Goal: Task Accomplishment & Management: Use online tool/utility

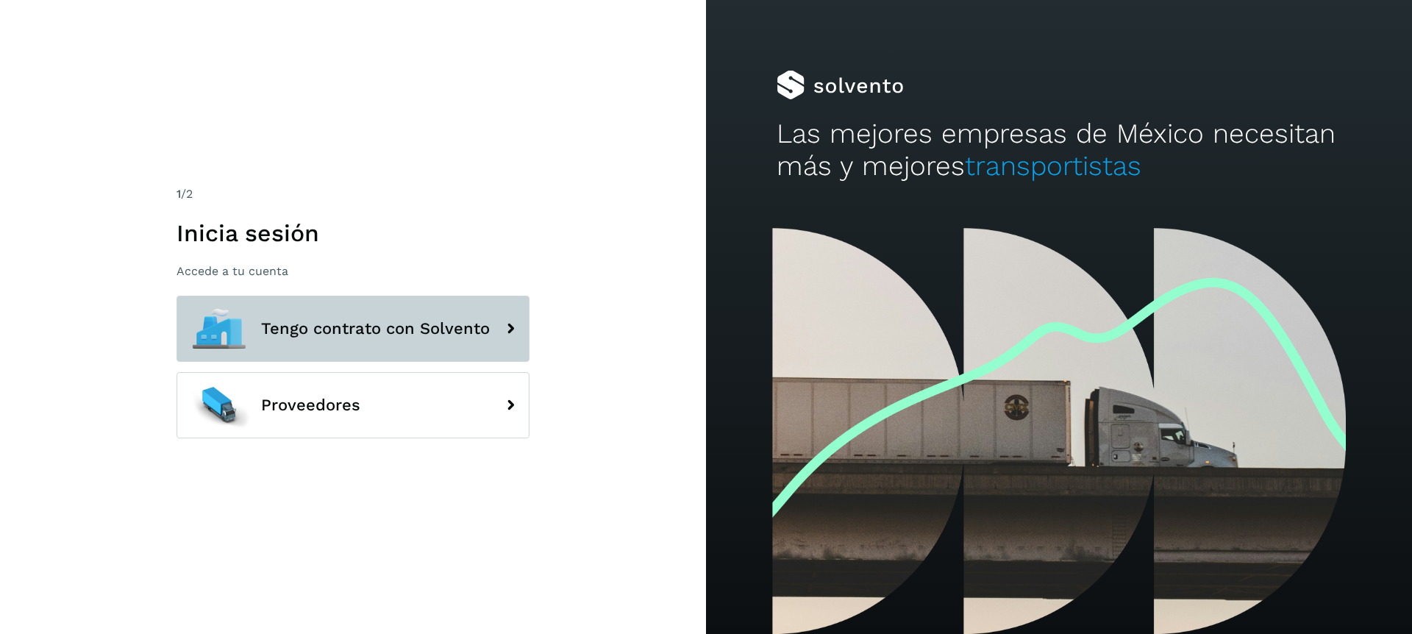
click at [271, 332] on span "Tengo contrato con Solvento" at bounding box center [375, 329] width 229 height 18
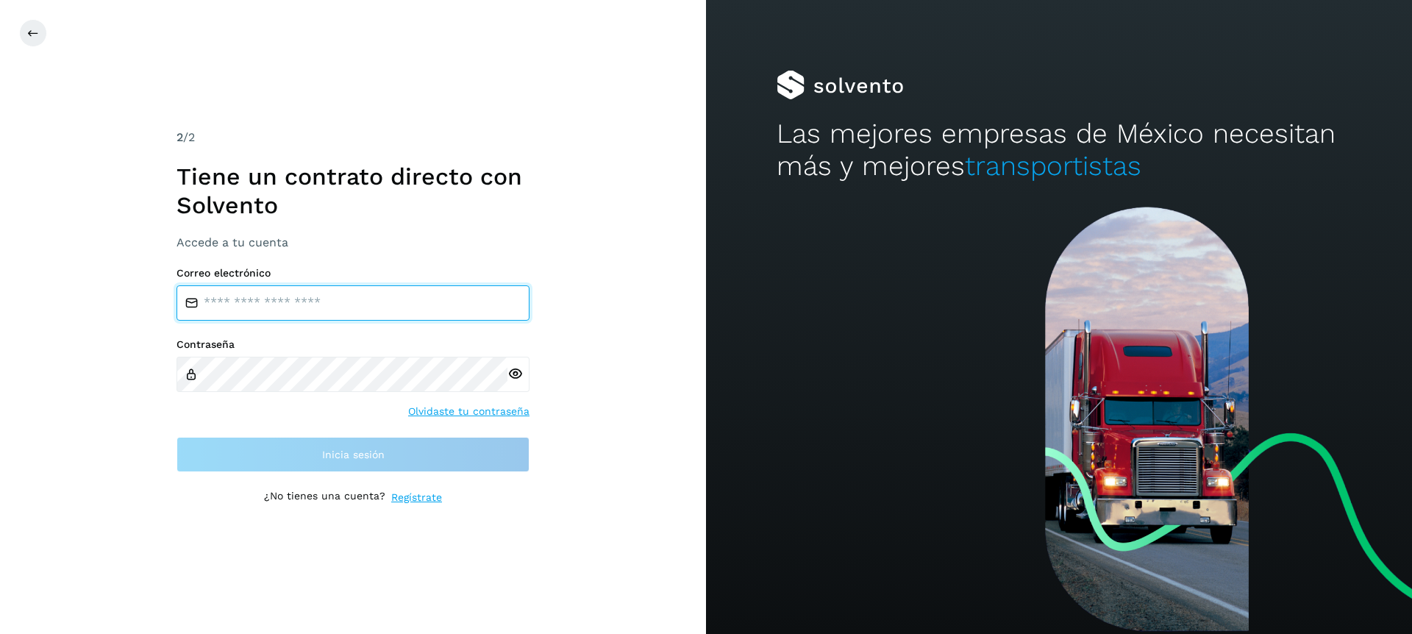
click at [265, 302] on input "email" at bounding box center [352, 302] width 353 height 35
type input "**********"
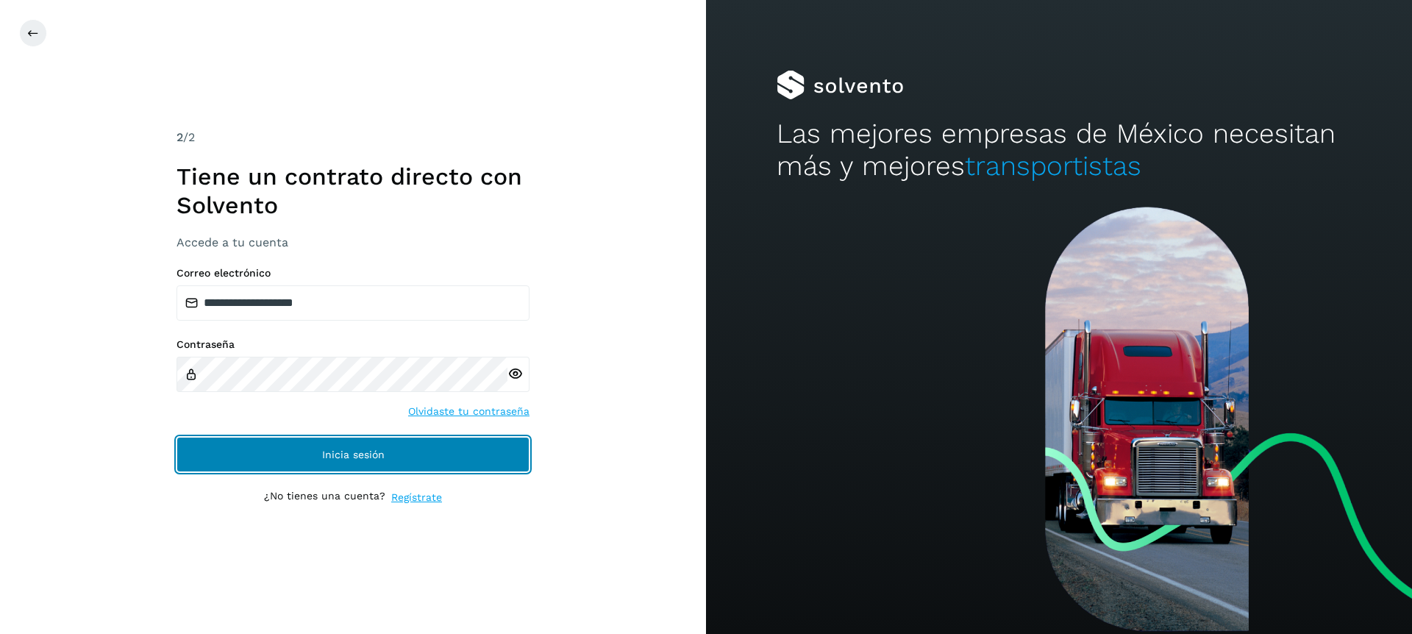
click at [293, 449] on button "Inicia sesión" at bounding box center [352, 454] width 353 height 35
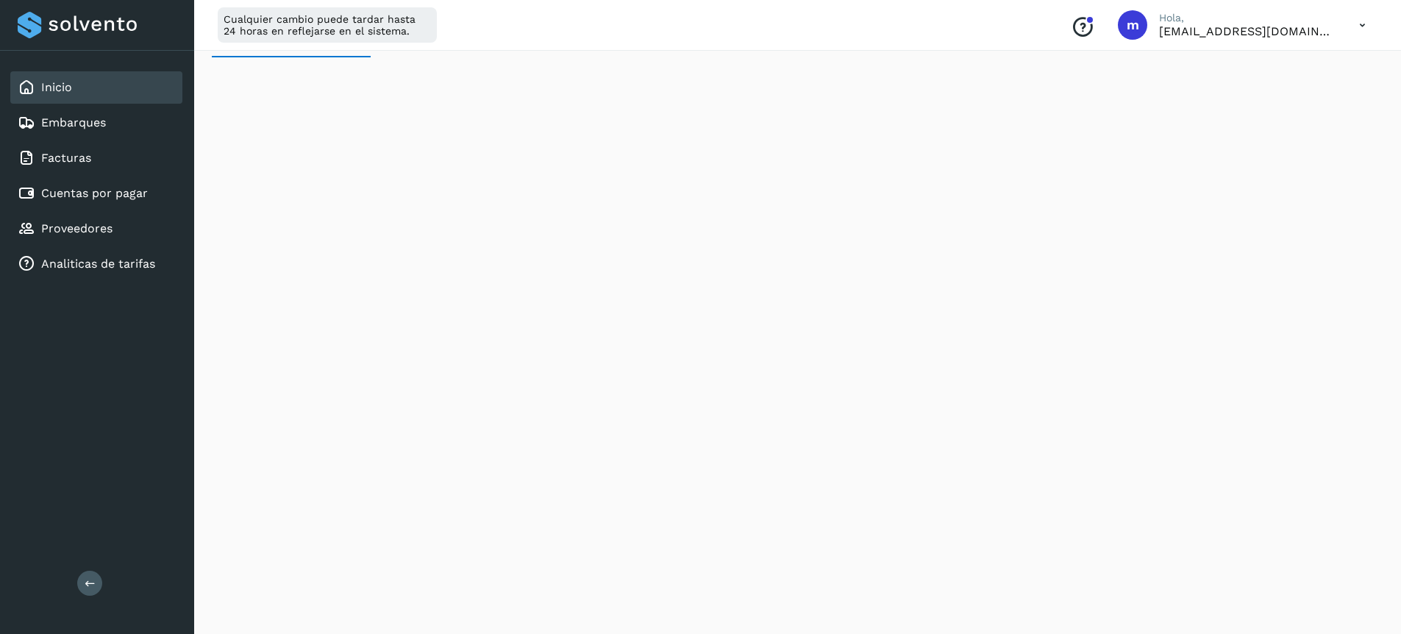
scroll to position [168, 0]
click at [87, 196] on link "Cuentas por pagar" at bounding box center [94, 193] width 107 height 14
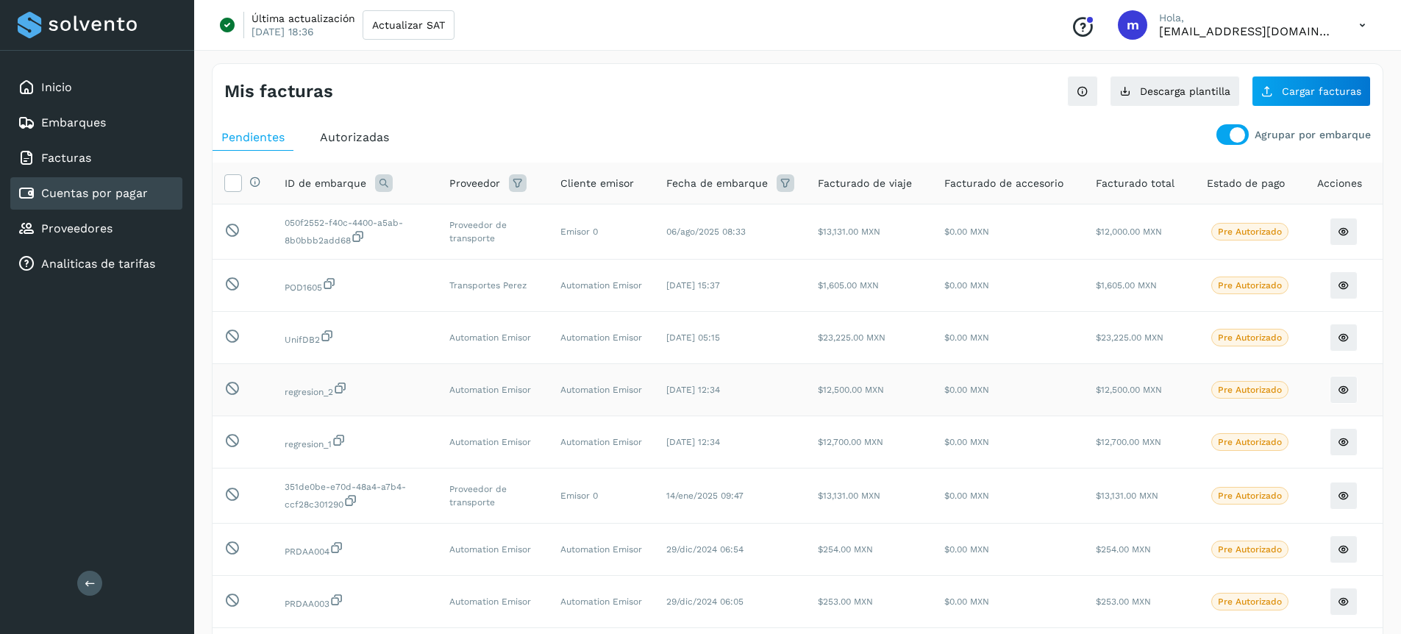
scroll to position [199, 0]
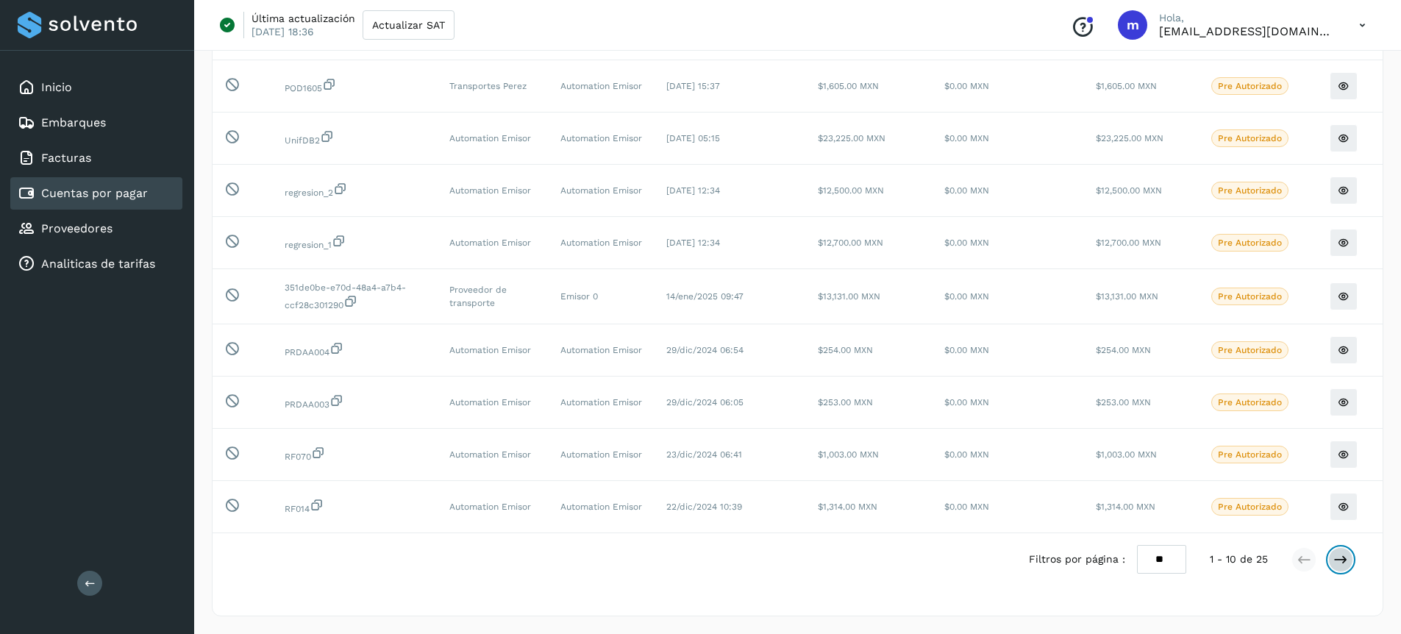
click at [1351, 557] on button at bounding box center [1340, 559] width 25 height 25
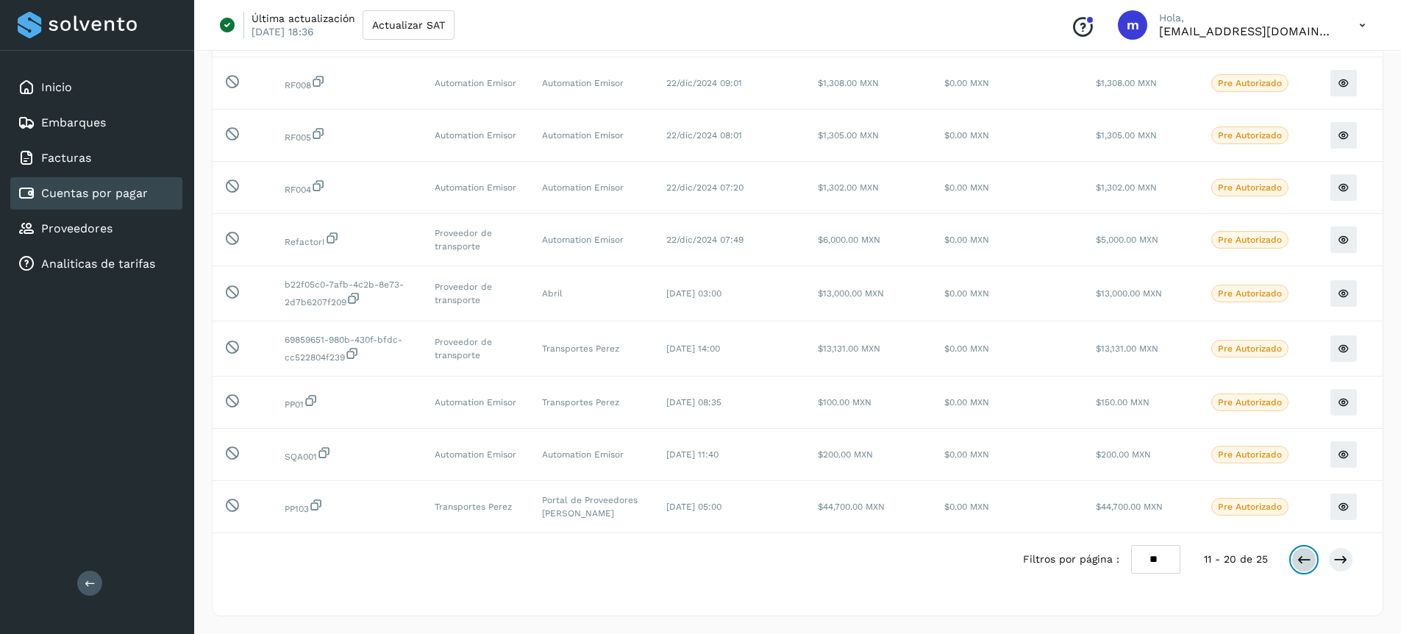
click at [1304, 561] on icon at bounding box center [1303, 559] width 15 height 15
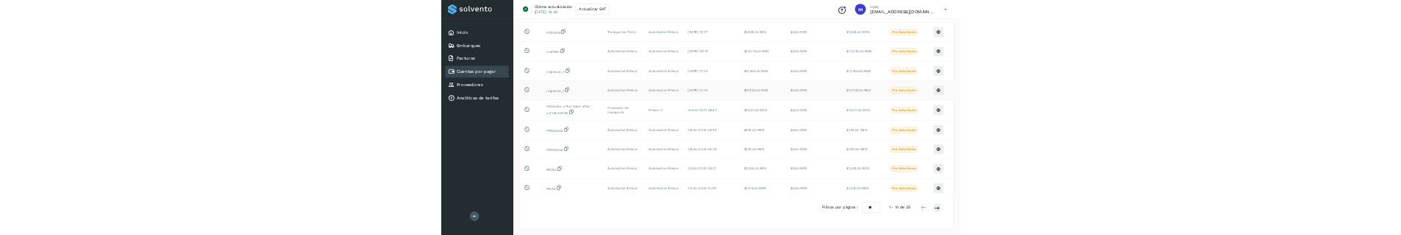
scroll to position [0, 0]
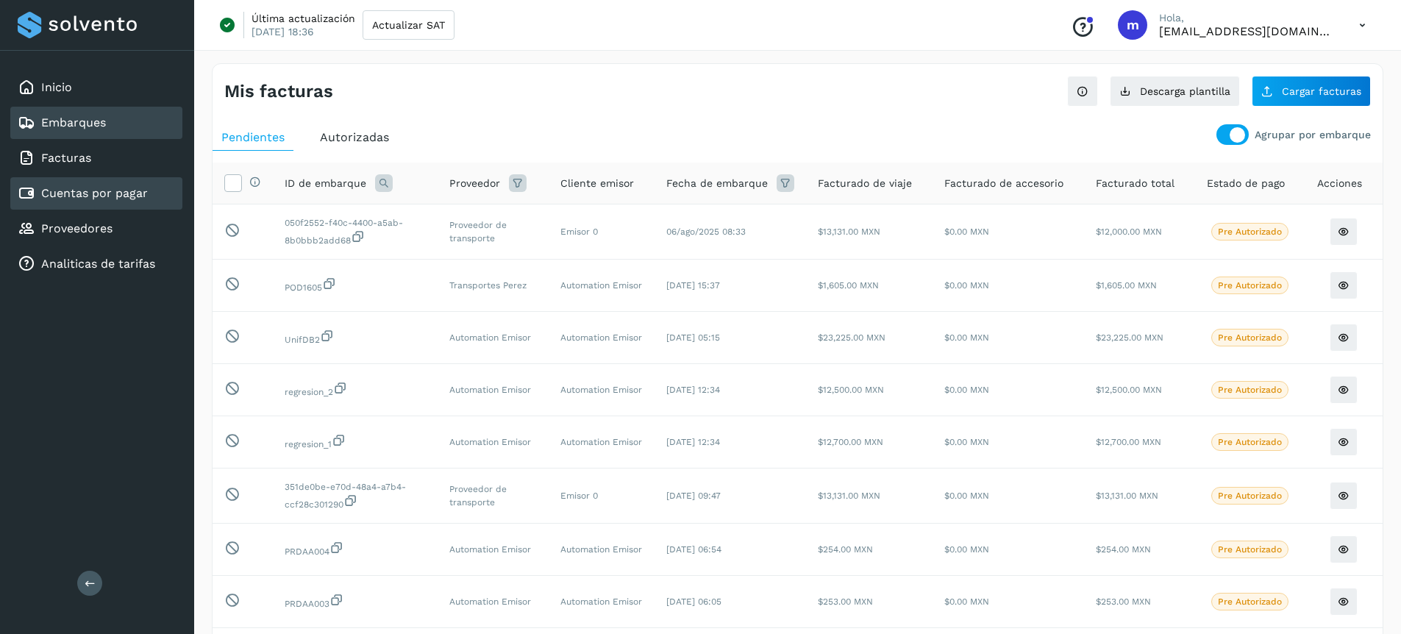
click at [68, 127] on link "Embarques" at bounding box center [73, 122] width 65 height 14
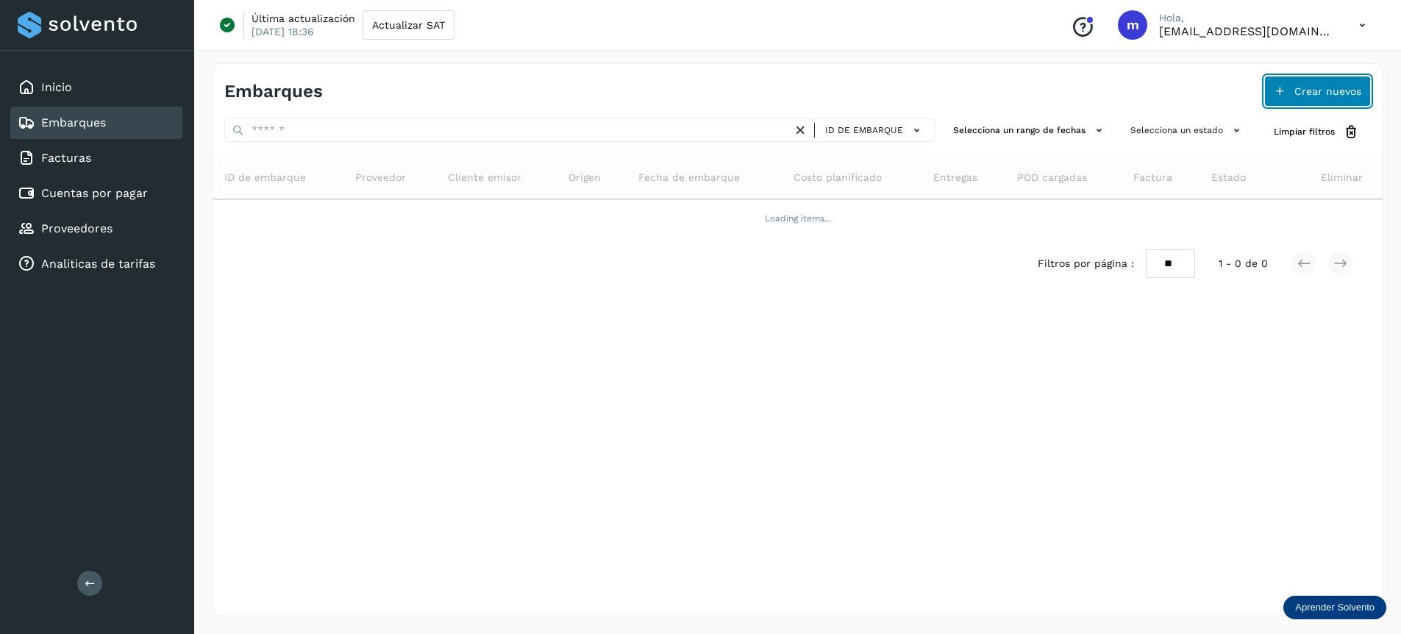
click at [1316, 95] on span "Crear nuevos" at bounding box center [1327, 91] width 67 height 10
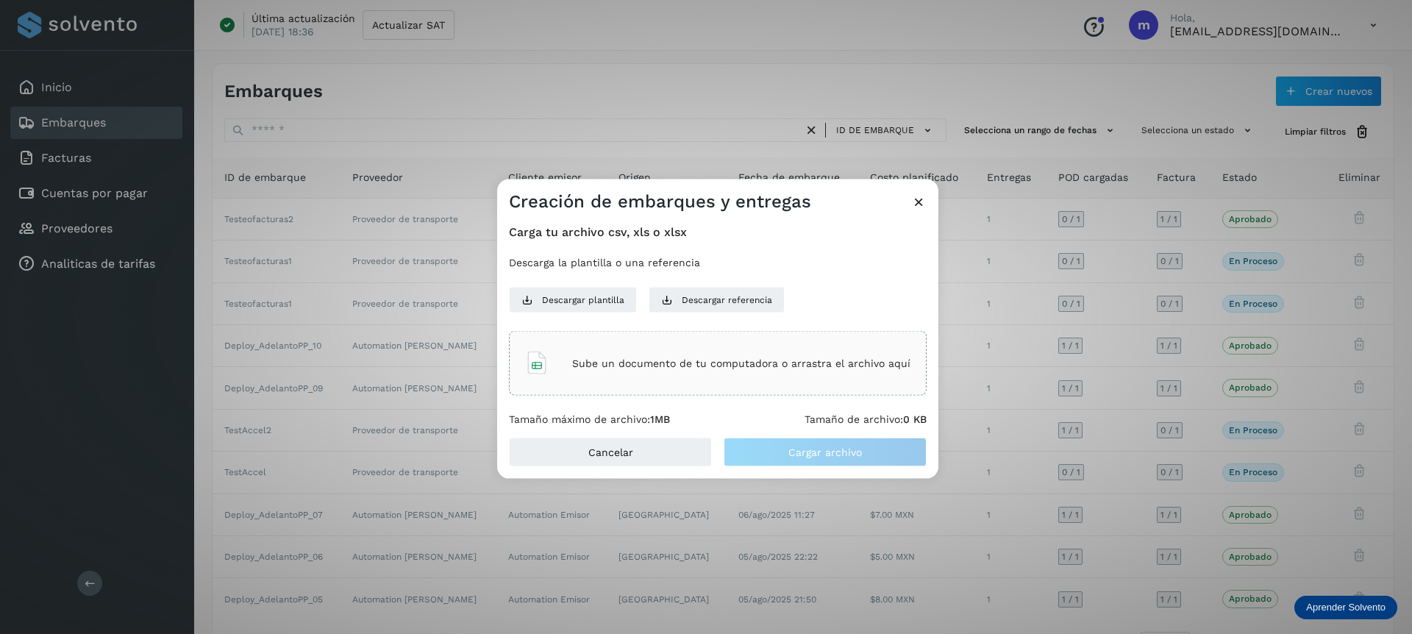
click at [603, 234] on p "Sube un documento de tu computadora o arrastra el archivo aquí" at bounding box center [741, 363] width 338 height 12
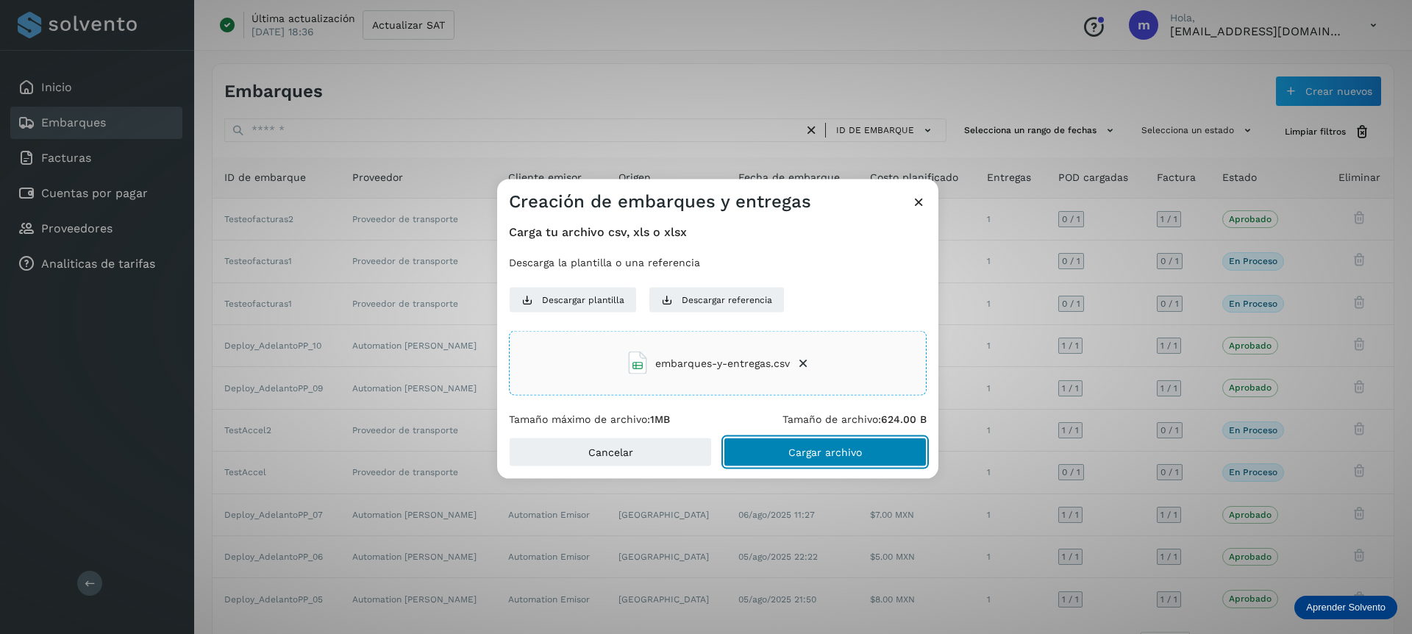
click at [793, 234] on button "Cargar archivo" at bounding box center [824, 451] width 203 height 29
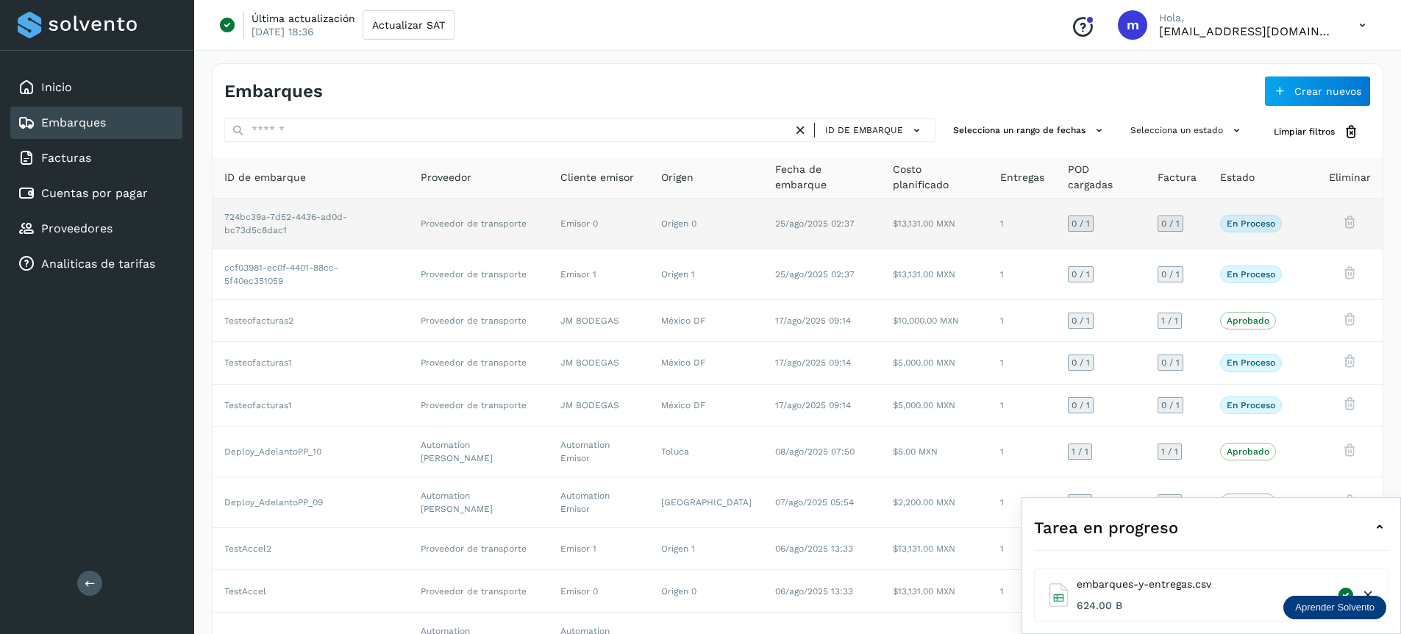
click at [1034, 222] on td "1" at bounding box center [1022, 224] width 68 height 51
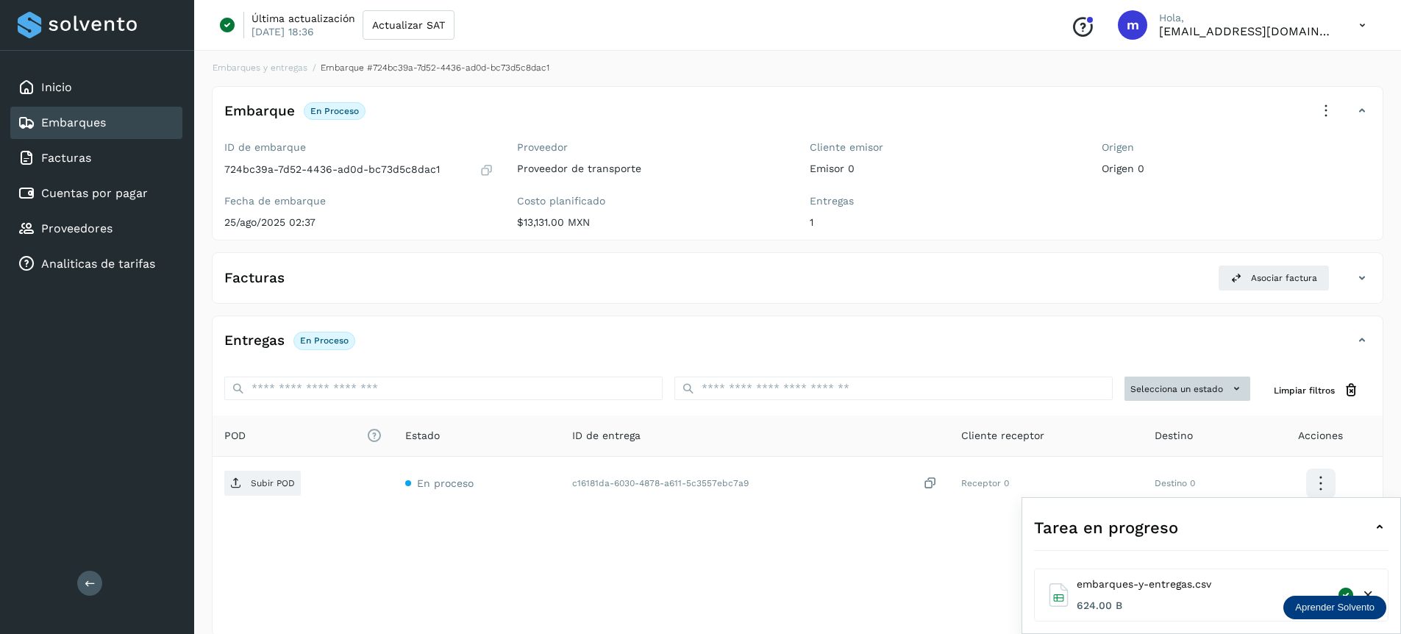
scroll to position [154, 0]
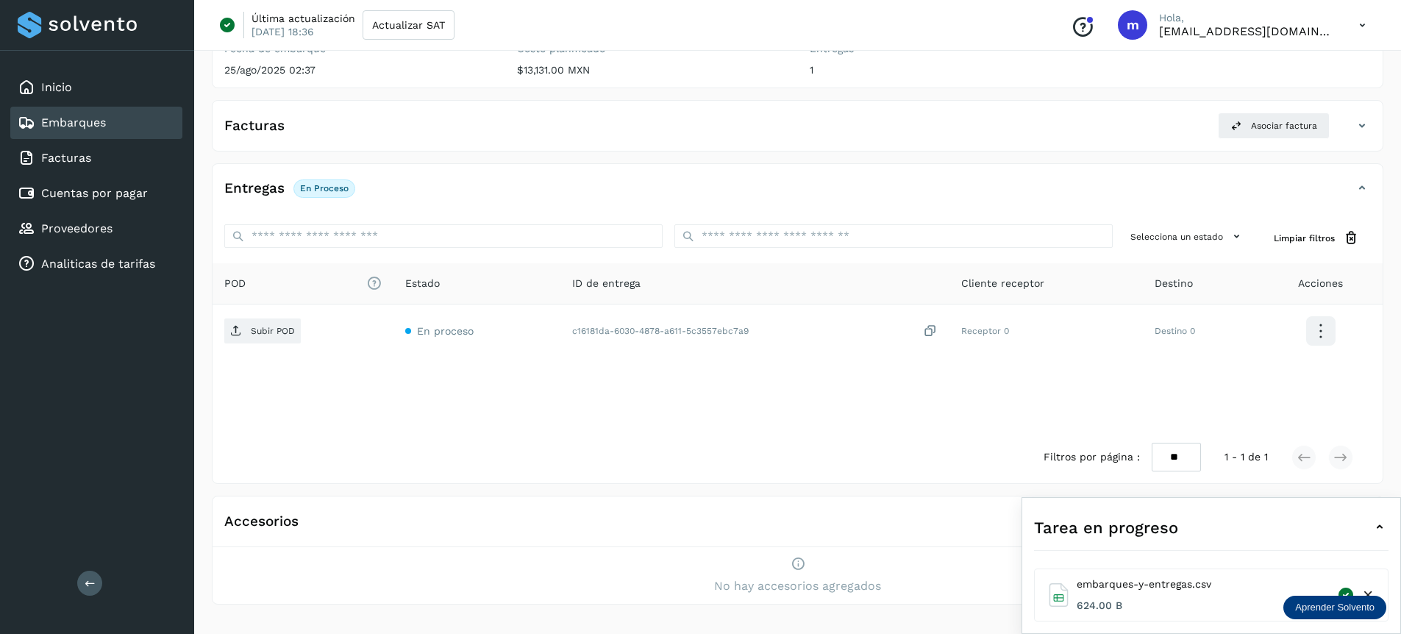
click at [1367, 234] on icon at bounding box center [1367, 594] width 15 height 15
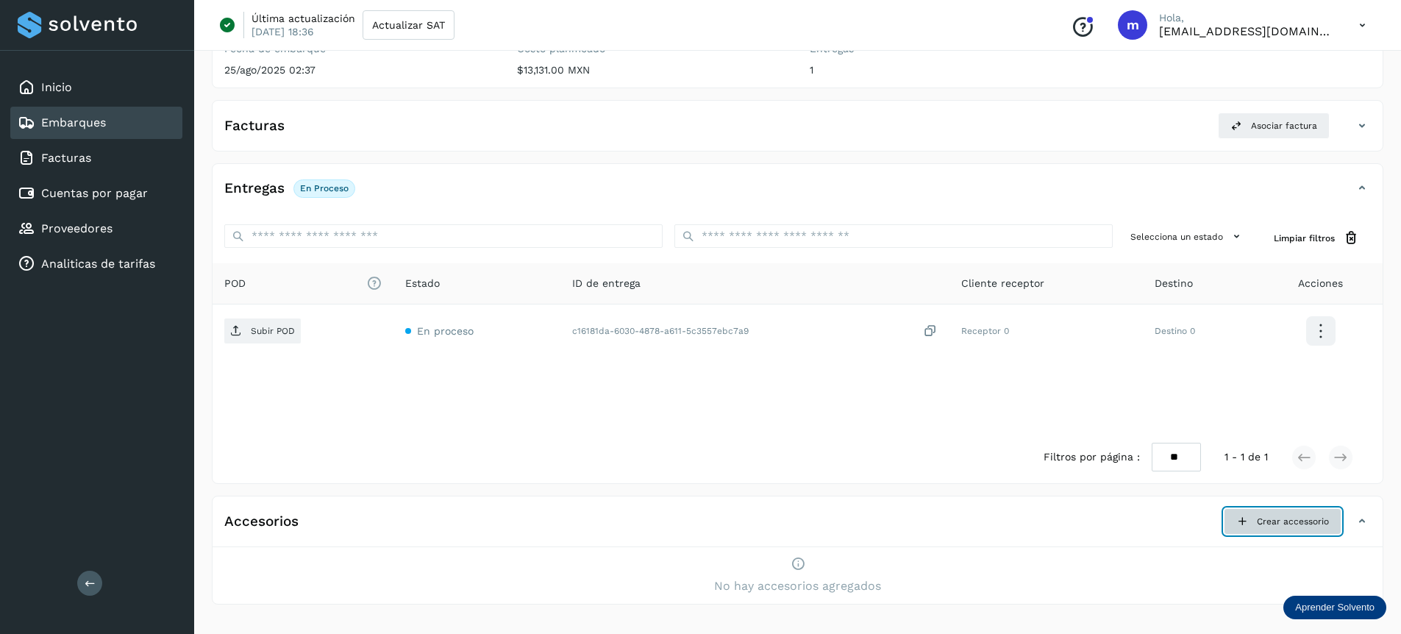
click at [1269, 234] on span "Crear accessorio" at bounding box center [1293, 521] width 72 height 13
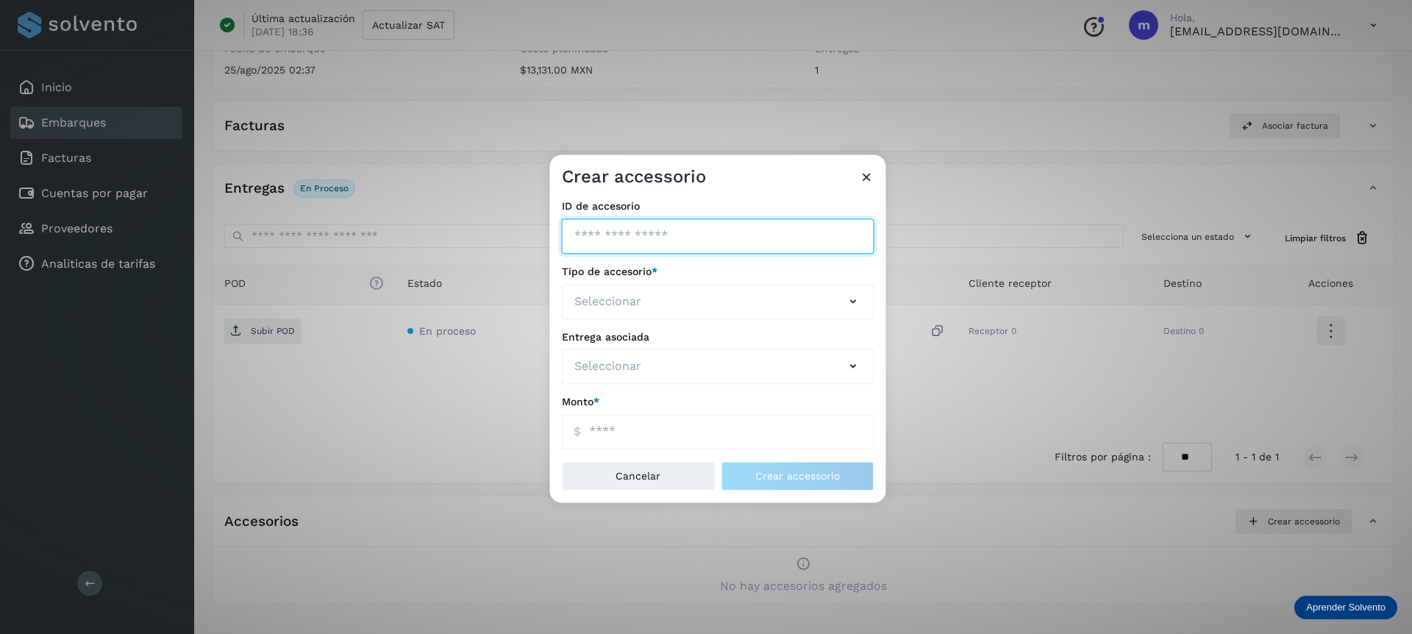
click at [648, 234] on input "ID de embarque" at bounding box center [718, 235] width 312 height 35
type input "***"
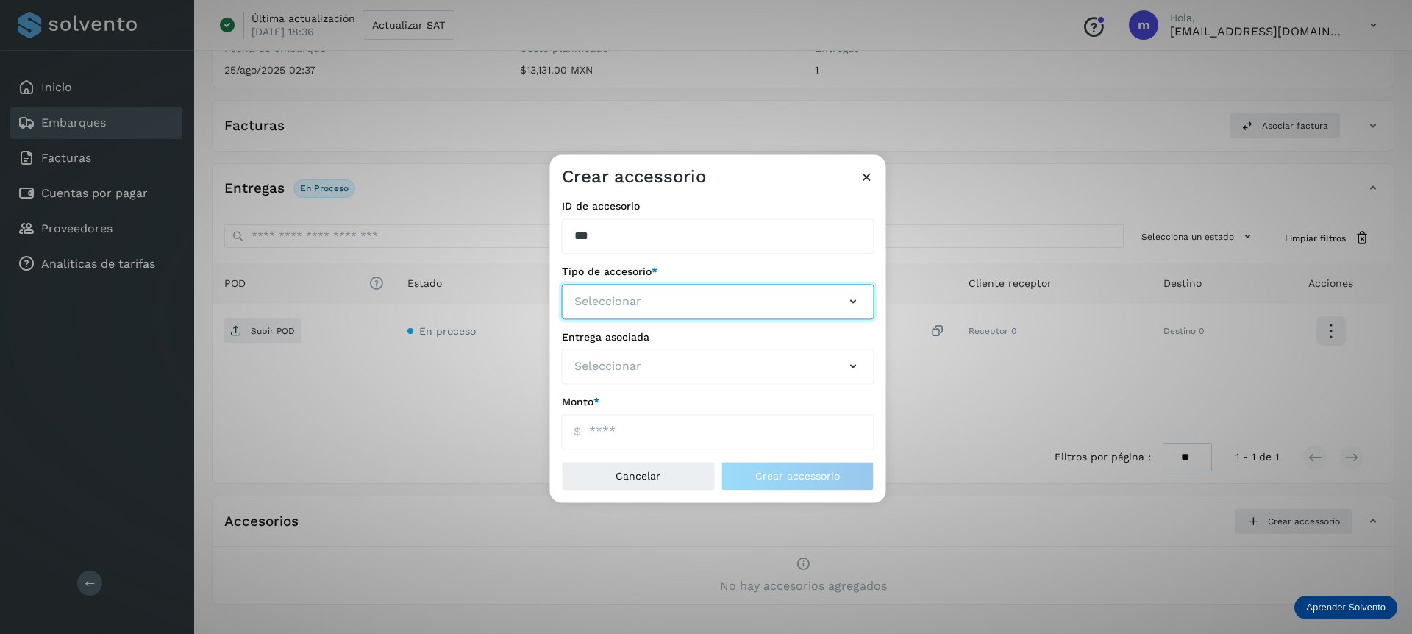
click at [659, 234] on button "Seleccionar" at bounding box center [718, 301] width 312 height 35
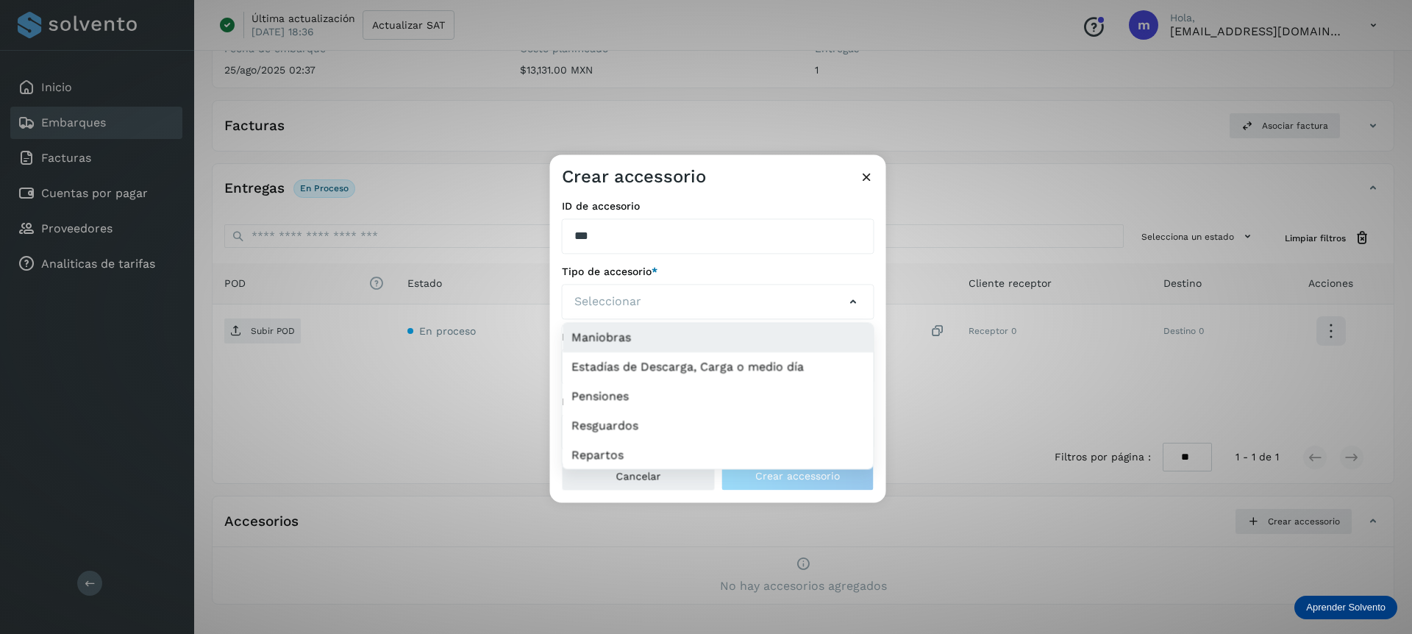
click at [629, 234] on li "Maniobras" at bounding box center [717, 366] width 311 height 29
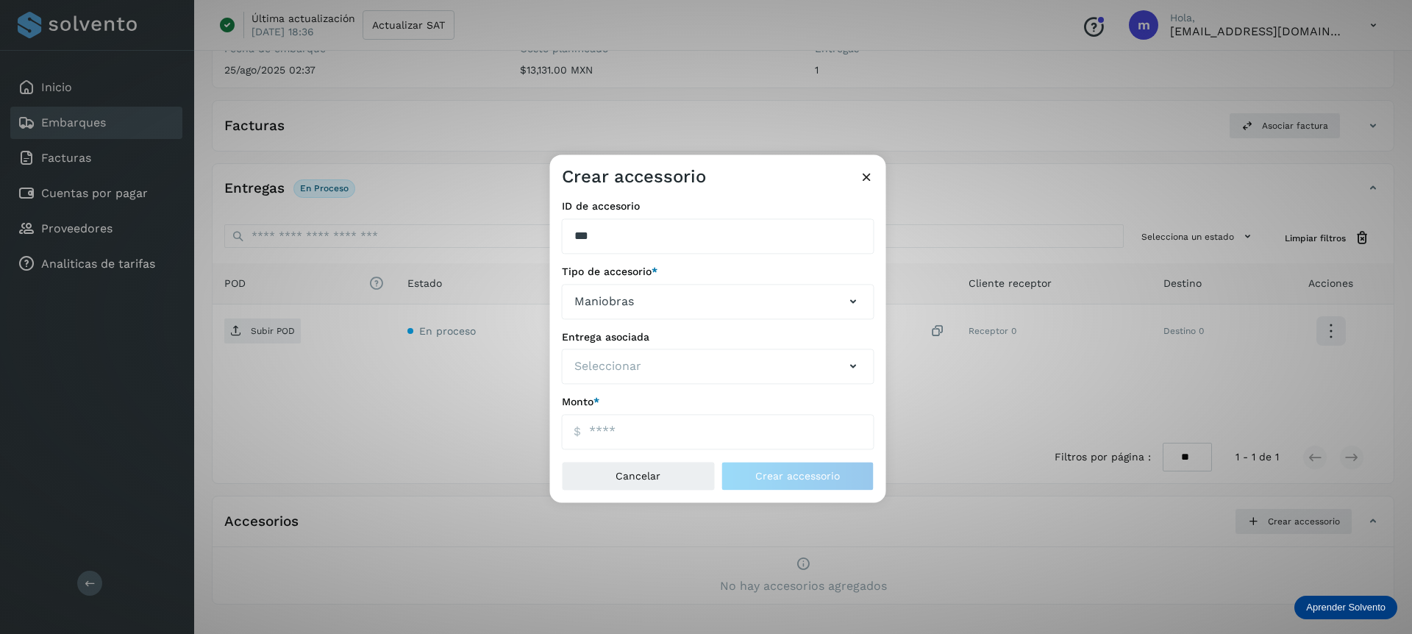
click at [632, 234] on div "Entrega asociada Seleccionar" at bounding box center [718, 358] width 312 height 54
click at [635, 234] on button "Seleccionar" at bounding box center [718, 366] width 312 height 35
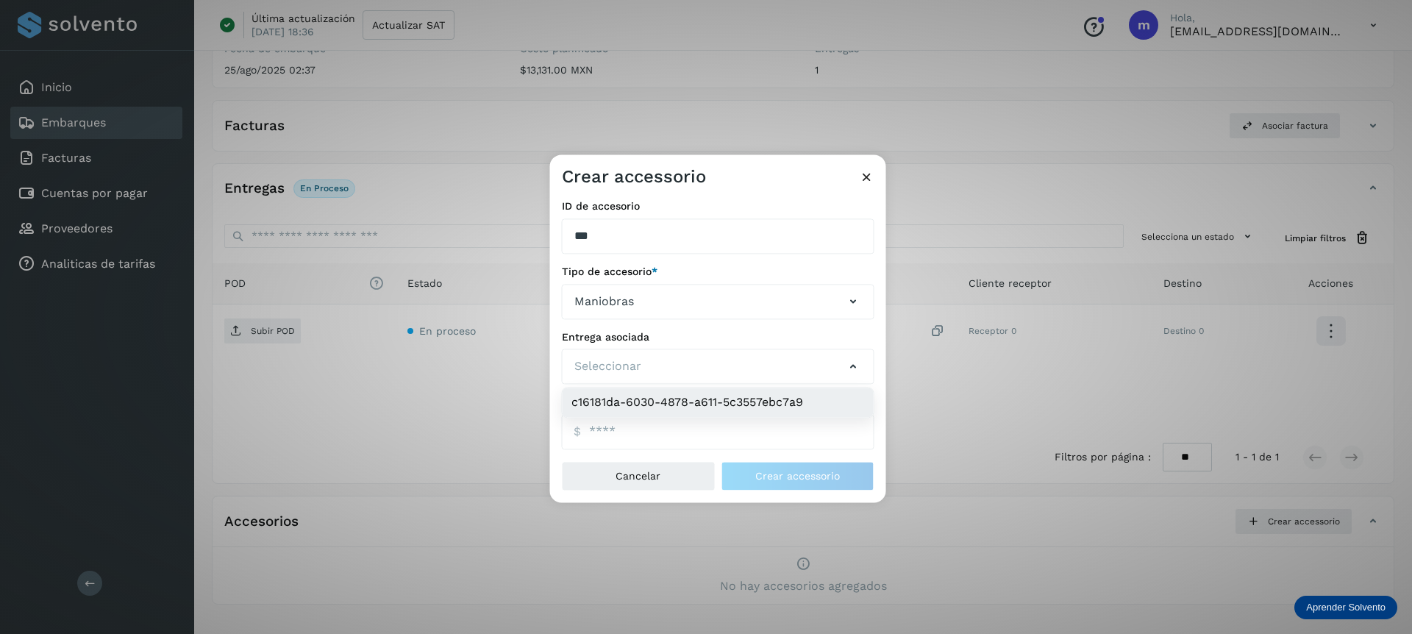
click at [654, 234] on li "c16181da-6030-4878-a611-5c3557ebc7a9" at bounding box center [717, 402] width 311 height 29
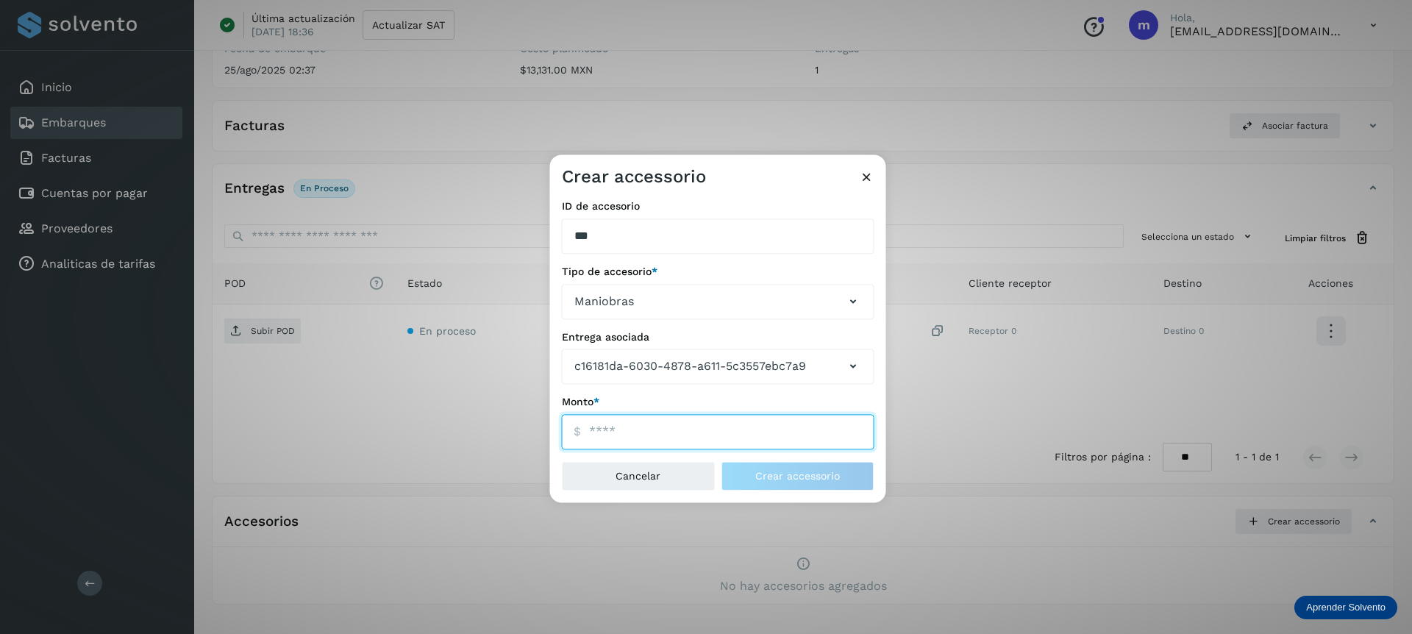
click at [610, 234] on input "ID de embarque" at bounding box center [718, 432] width 312 height 35
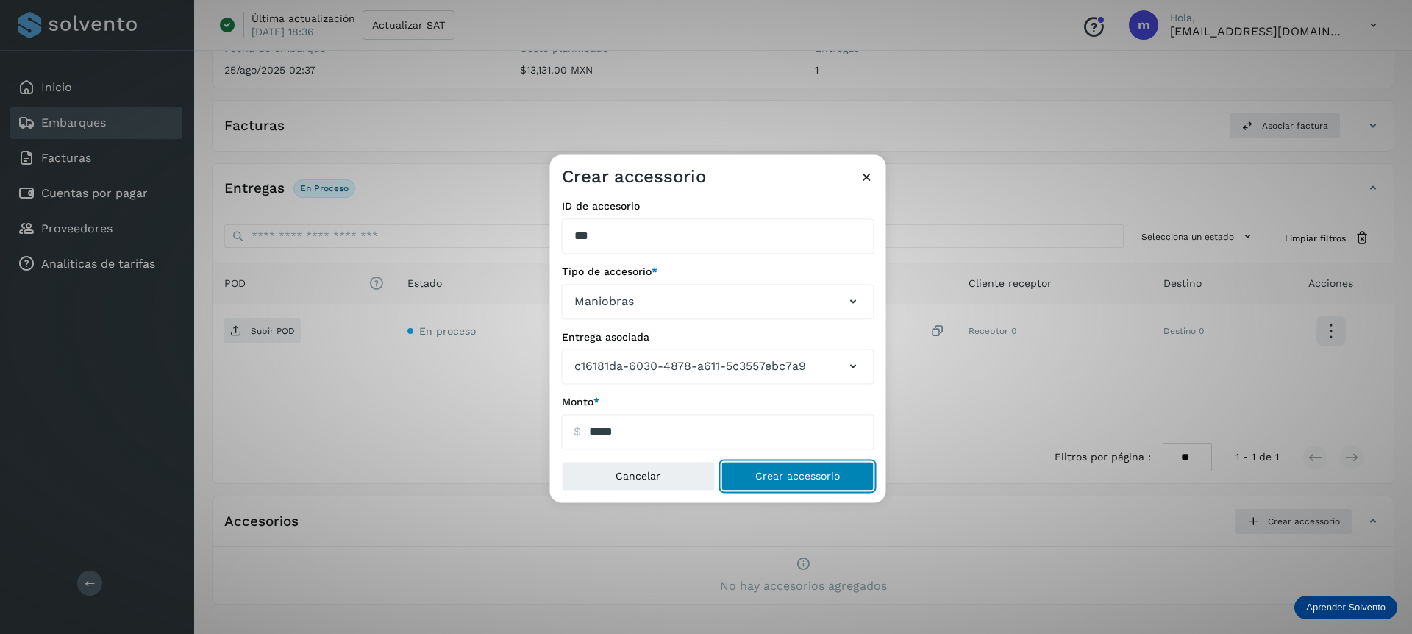
type input "*********"
click at [800, 234] on button "Crear accessorio" at bounding box center [798, 476] width 154 height 29
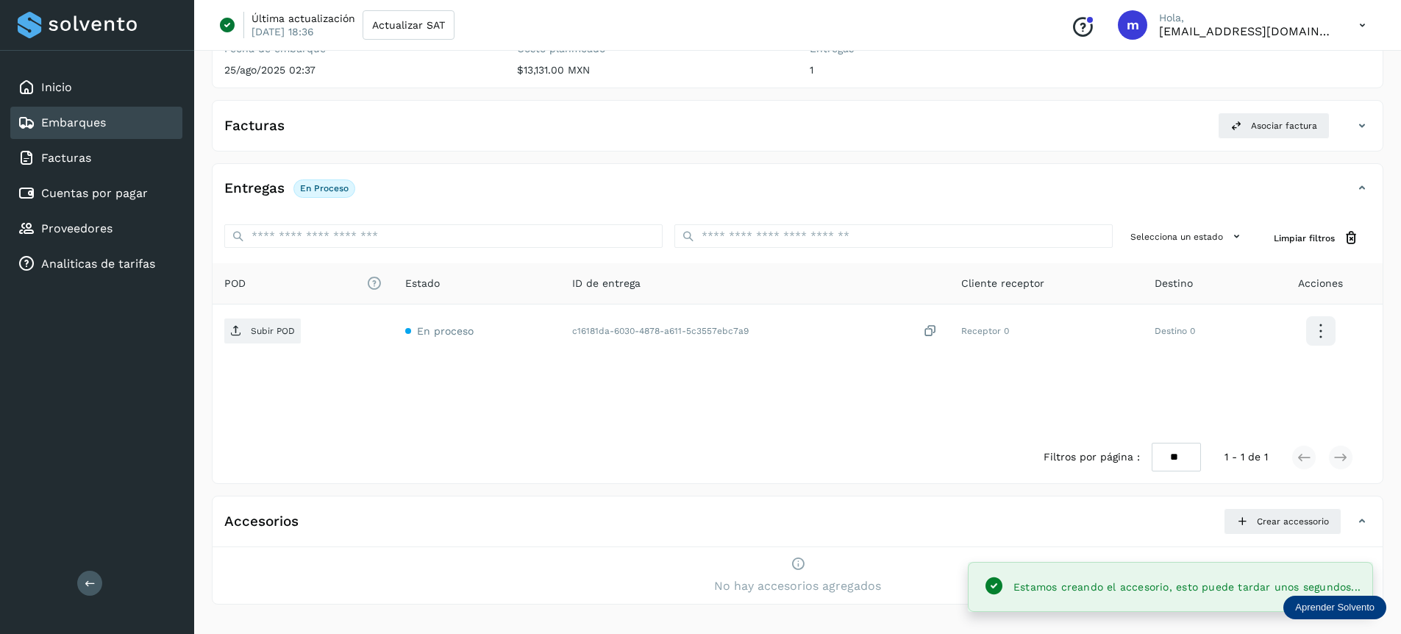
click at [1360, 24] on icon at bounding box center [1362, 25] width 30 height 30
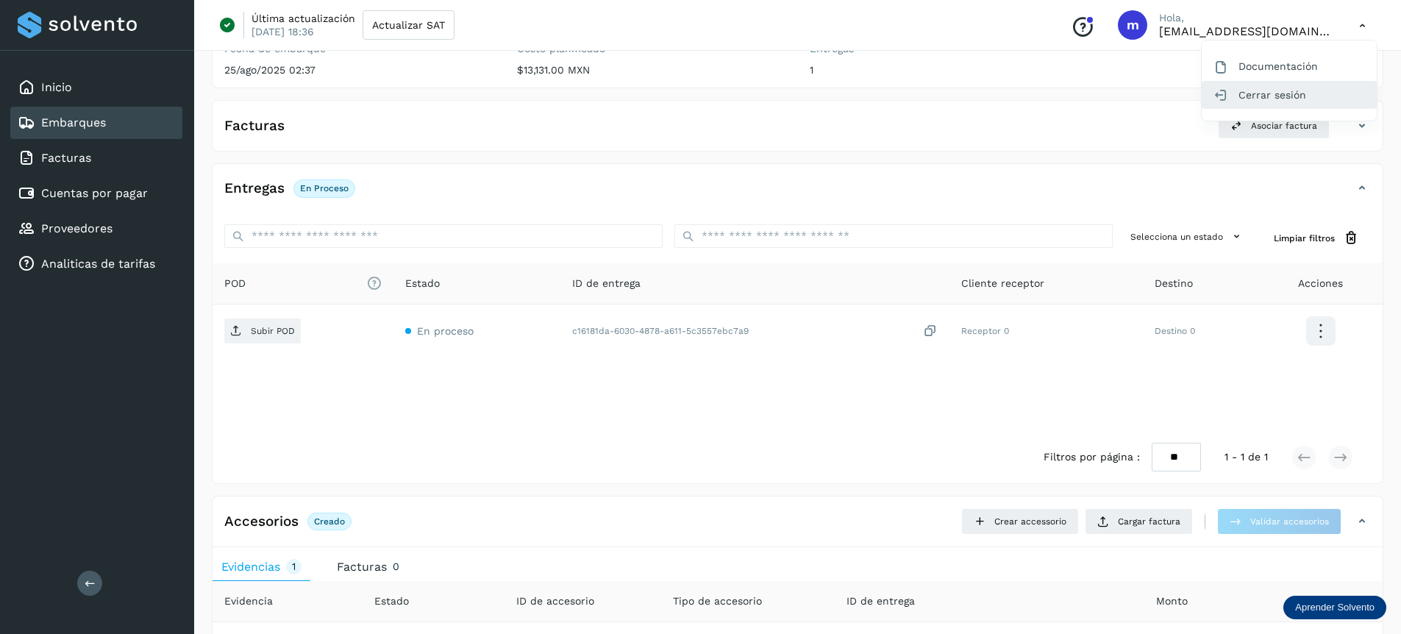
click at [1269, 93] on div "Cerrar sesión" at bounding box center [1288, 95] width 175 height 28
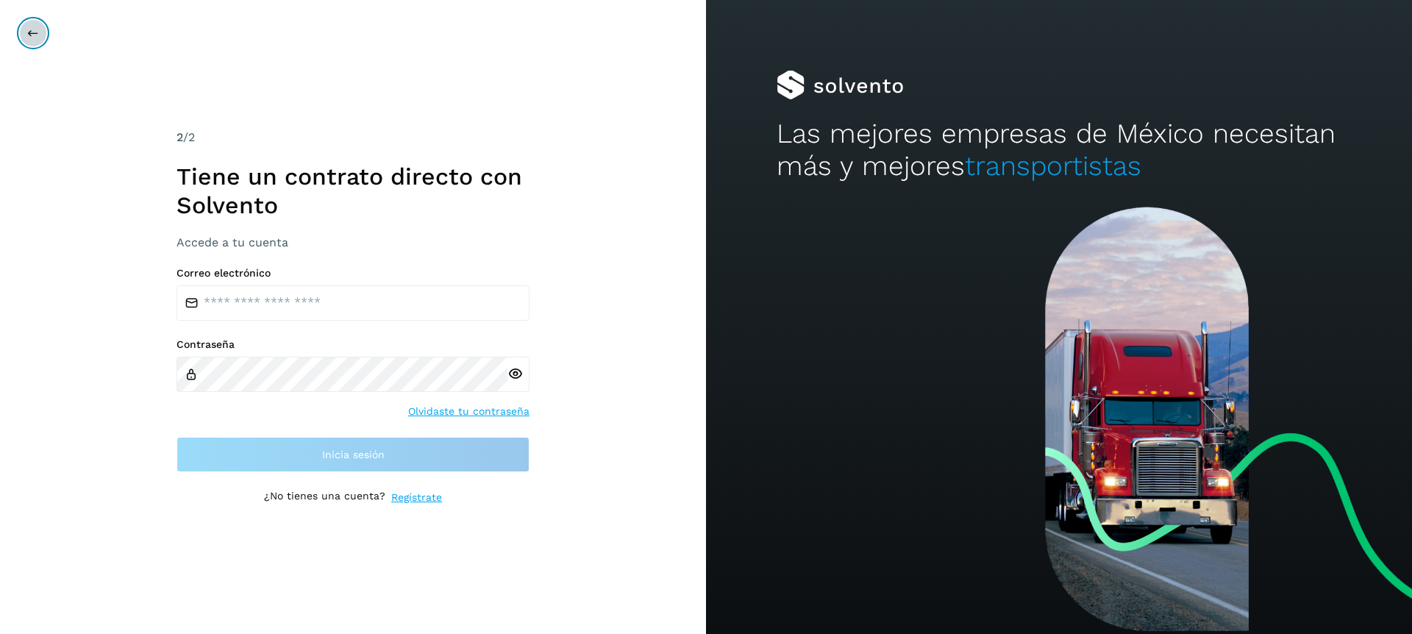
click at [37, 30] on icon at bounding box center [33, 33] width 12 height 12
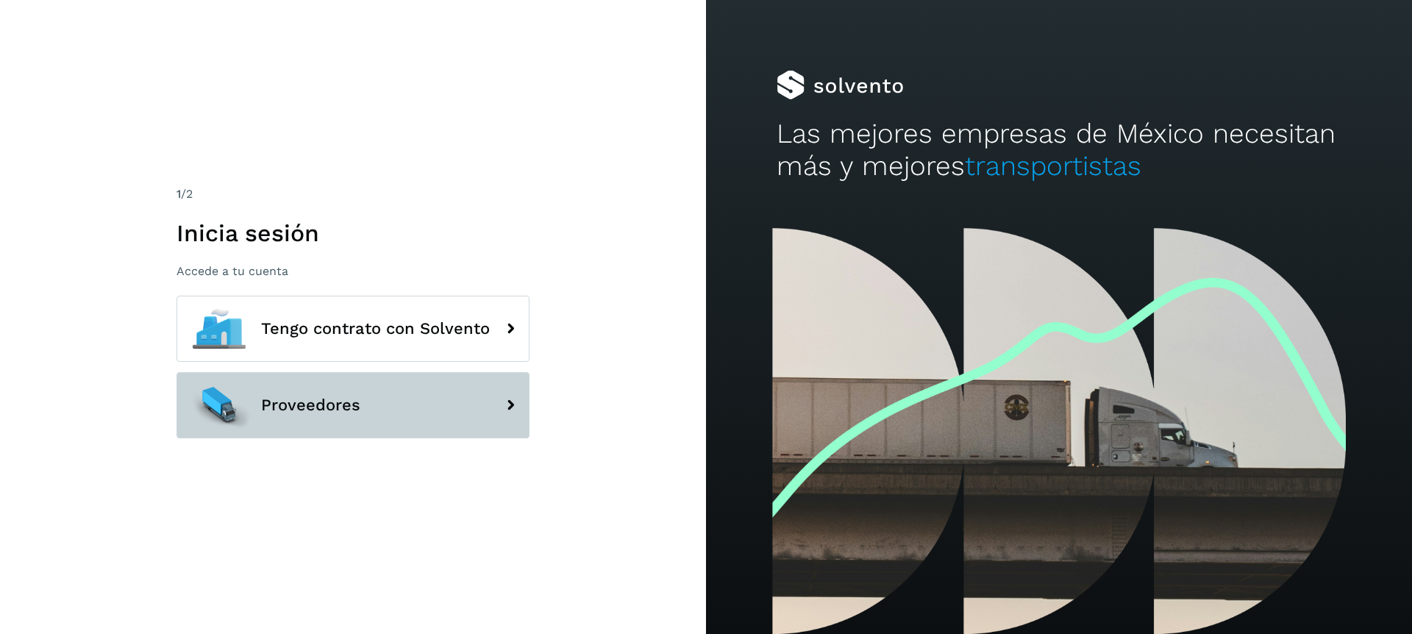
click at [264, 234] on span "Proveedores" at bounding box center [310, 405] width 99 height 18
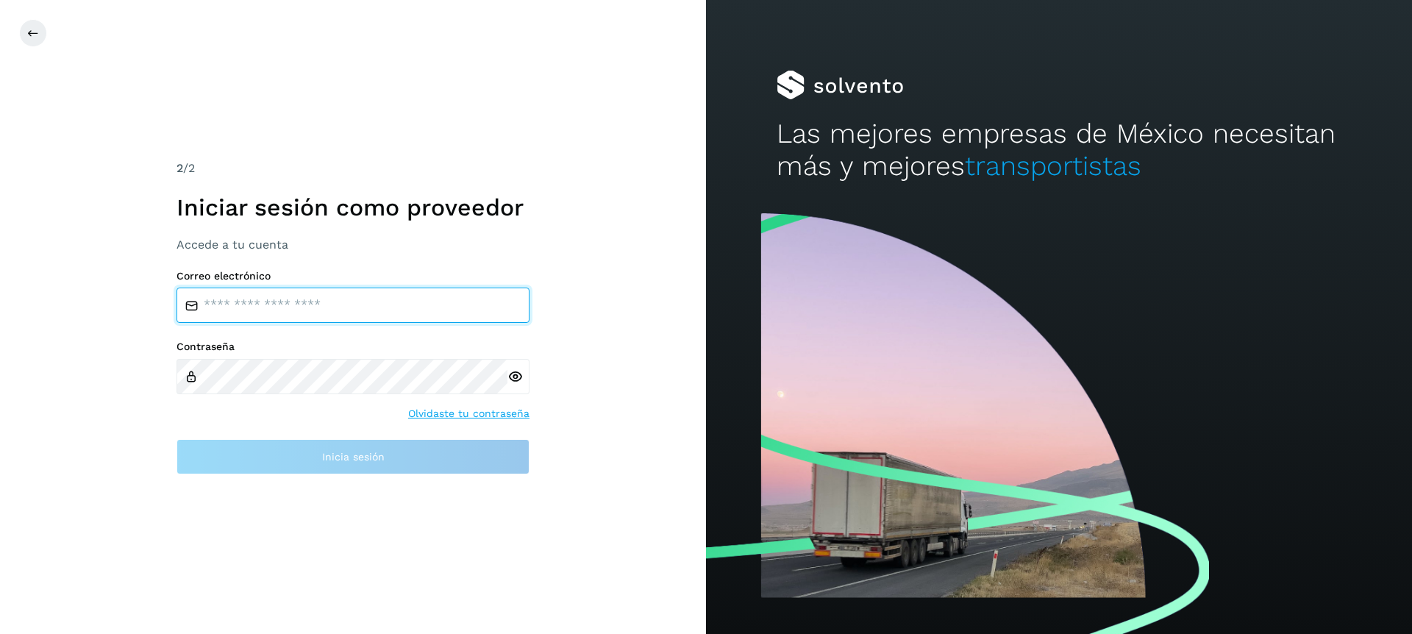
click at [278, 234] on input "email" at bounding box center [352, 304] width 353 height 35
type input "**********"
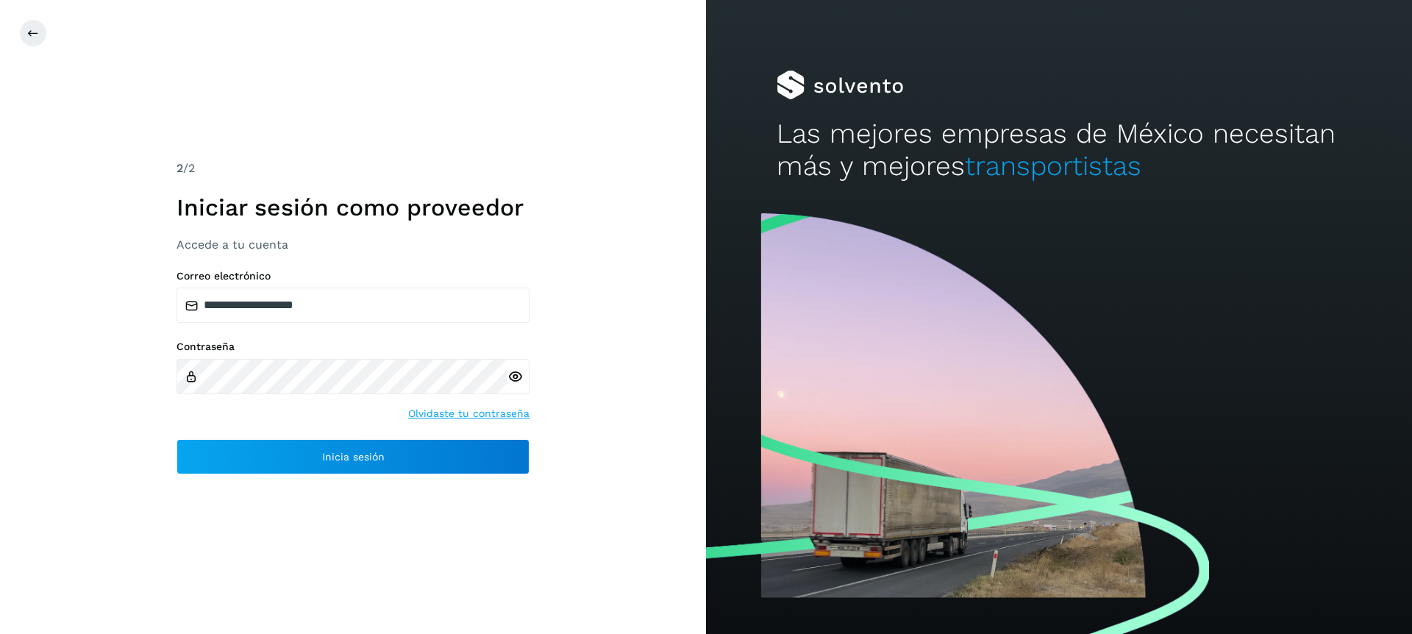
click at [514, 234] on icon at bounding box center [514, 376] width 15 height 15
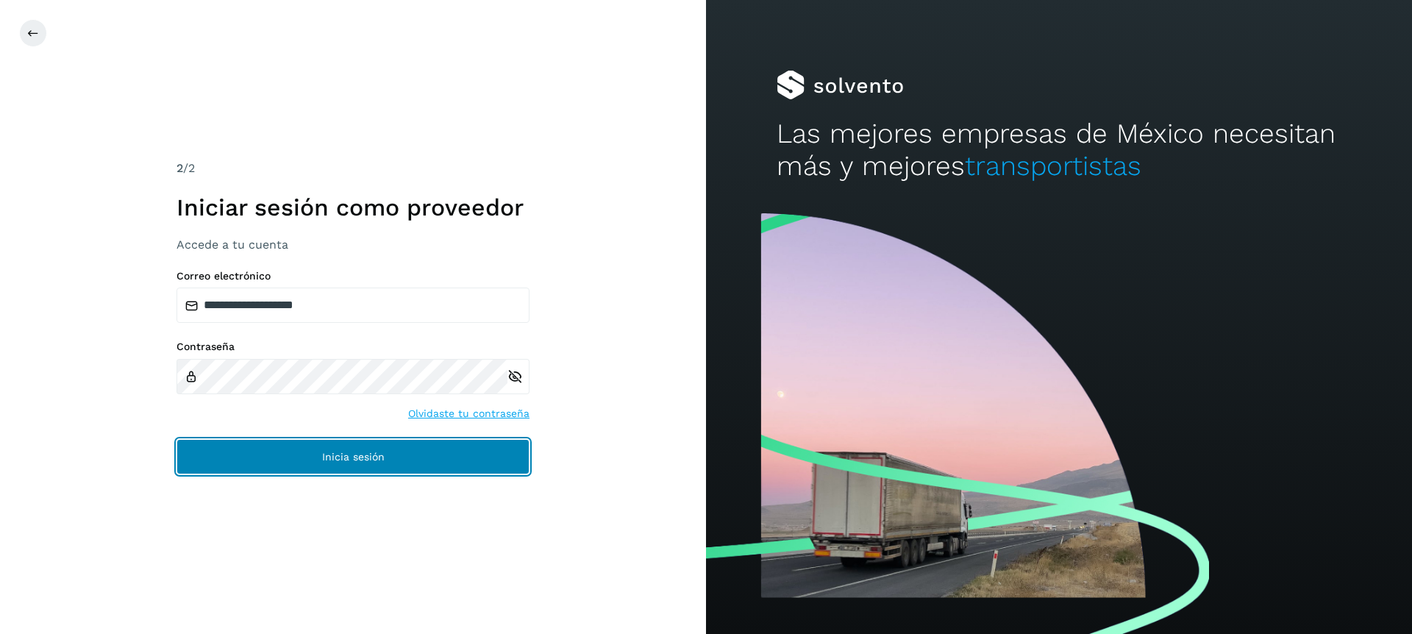
click at [276, 234] on button "Inicia sesión" at bounding box center [352, 456] width 353 height 35
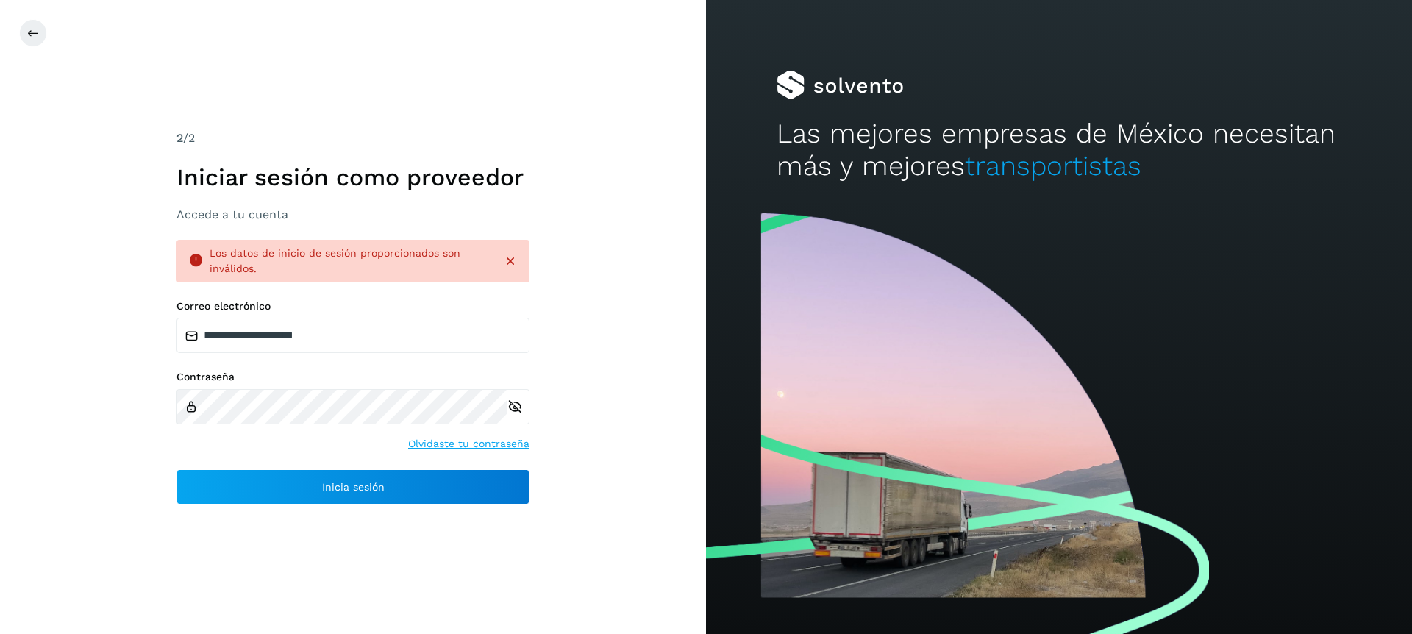
click at [515, 234] on icon at bounding box center [514, 406] width 15 height 15
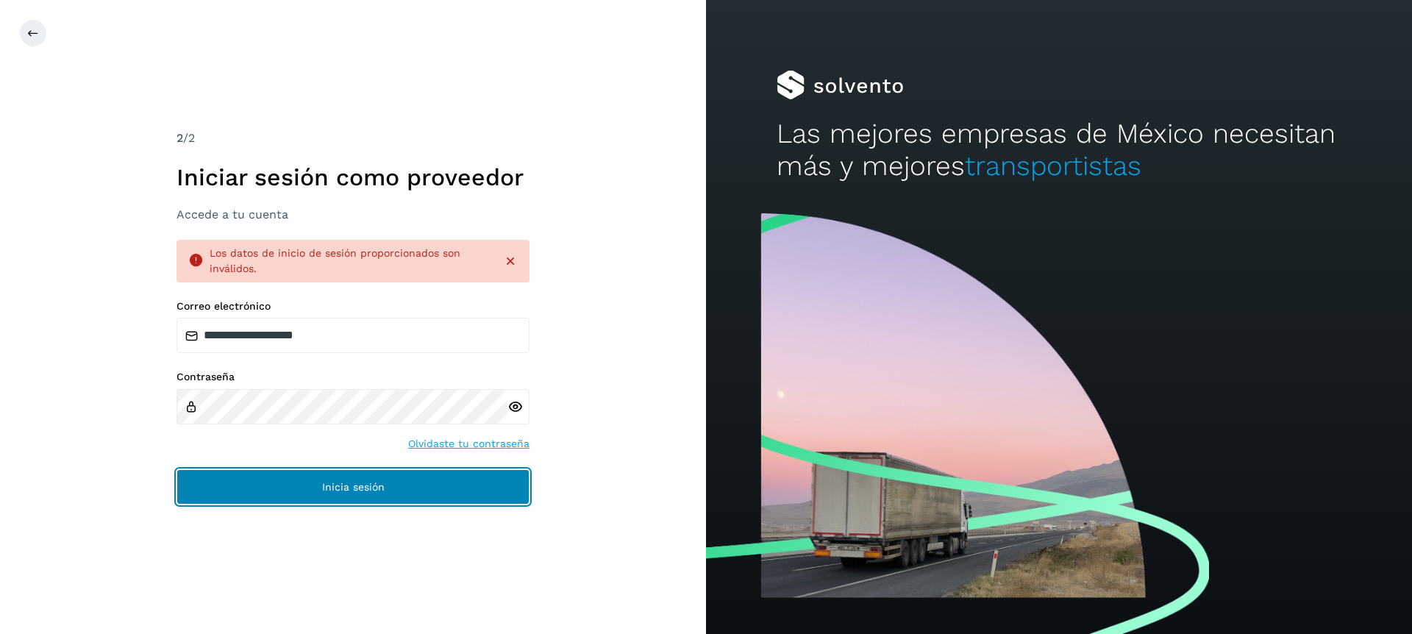
click at [403, 234] on button "Inicia sesión" at bounding box center [352, 486] width 353 height 35
